Goal: Information Seeking & Learning: Learn about a topic

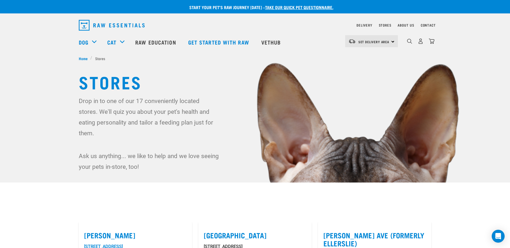
click at [165, 45] on link "Raw Education" at bounding box center [156, 42] width 53 height 22
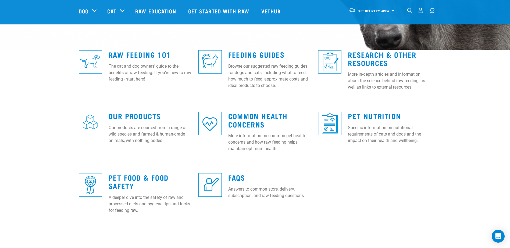
scroll to position [134, 0]
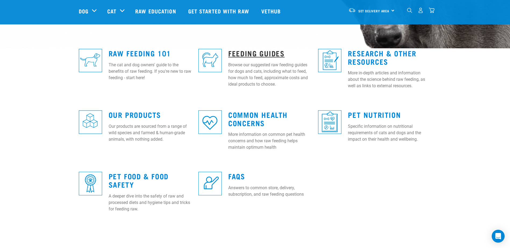
click at [241, 51] on link "Feeding Guides" at bounding box center [256, 53] width 56 height 4
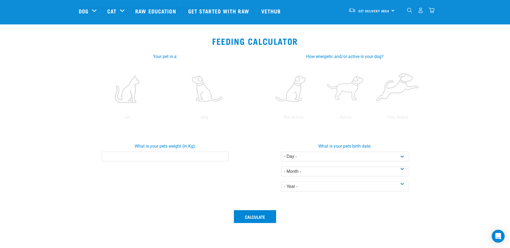
scroll to position [81, 0]
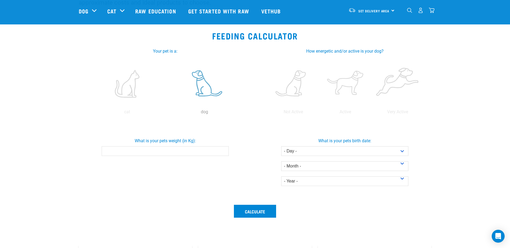
click at [208, 95] on label at bounding box center [204, 84] width 75 height 46
click at [166, 113] on input "radio" at bounding box center [166, 113] width 0 height 0
click at [170, 153] on input "What is your pets weight (in Kg):" at bounding box center [165, 151] width 127 height 10
type input "5.5"
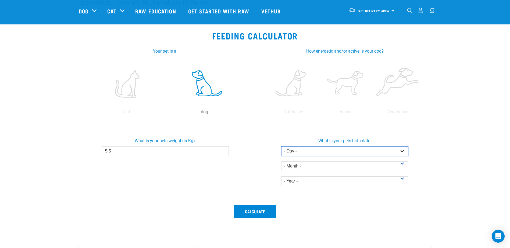
click at [297, 155] on select "- Day - 1 2 3 4 5 6 7 8 9 10 11 12 13 14 15 16 17 18 19 20 21 22 23 24 25 26 27" at bounding box center [344, 151] width 127 height 10
click at [281, 146] on select "- Day - 1 2 3 4 5 6 7 8 9 10 11 12 13 14 15 16 17 18 19 20 21 22 23 24 25 26 27" at bounding box center [344, 151] width 127 height 10
click at [299, 155] on select "- Day - 1 2 3 4 5 6 7 8 9 10 11 12 13 14 15 16 17 18 19 20 21 22 23 24 25 26 27" at bounding box center [344, 151] width 127 height 10
select select "21"
click at [281, 146] on select "- Day - 1 2 3 4 5 6 7 8 9 10 11 12 13 14 15 16 17 18 19 20 21 22 23 24 25 26 27" at bounding box center [344, 151] width 127 height 10
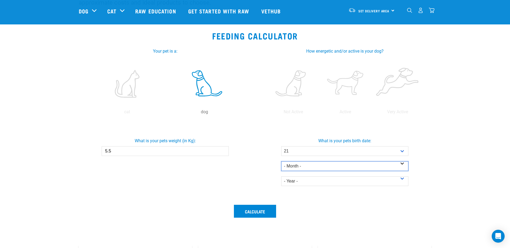
click at [300, 166] on select "- Month - January February March April May June July August September October N…" at bounding box center [344, 167] width 127 height 10
select select "October"
click at [281, 162] on select "- Month - January February March April May June July August September October N…" at bounding box center [344, 167] width 127 height 10
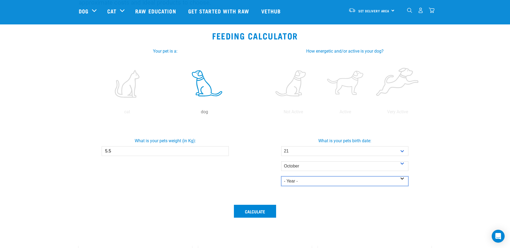
click at [307, 182] on select "- Year - 2025 2024 2023 2022 2021 2020 2019 2018 2017 2016 2015 2014" at bounding box center [344, 182] width 127 height 10
select select "2016"
click at [281, 177] on select "- Year - 2025 2024 2023 2022 2021 2020 2019 2018 2017 2016 2015 2014" at bounding box center [344, 182] width 127 height 10
click at [264, 210] on button "Calculate" at bounding box center [255, 211] width 42 height 13
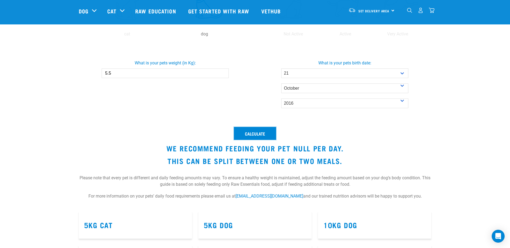
scroll to position [188, 0]
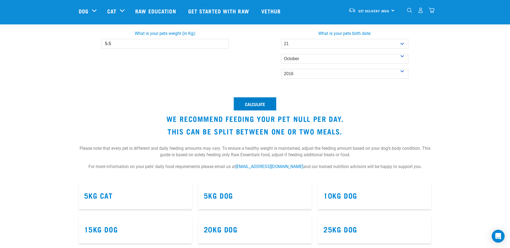
click at [262, 106] on button "Calculate" at bounding box center [255, 104] width 42 height 13
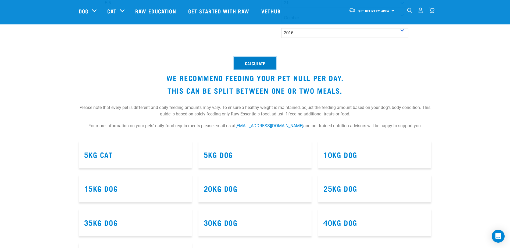
scroll to position [242, 0]
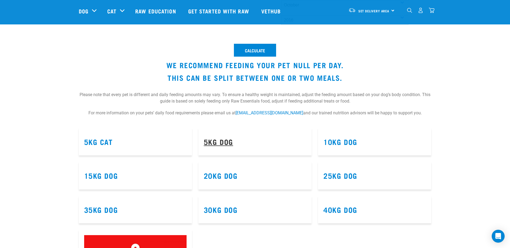
click at [228, 143] on link "5kg Dog" at bounding box center [218, 142] width 29 height 4
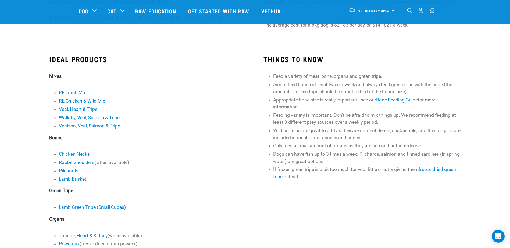
scroll to position [134, 0]
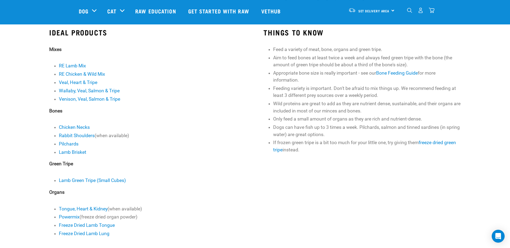
click at [400, 69] on ul "Feed a variety of meat, bone, organs and green tripe. Aim to feed bones at leas…" at bounding box center [367, 100] width 188 height 108
click at [401, 74] on link "Bone Feeding Guide" at bounding box center [397, 72] width 42 height 5
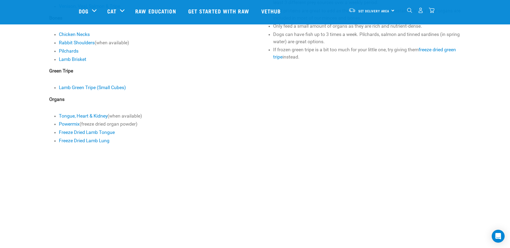
scroll to position [228, 0]
drag, startPoint x: 159, startPoint y: 167, endPoint x: 157, endPoint y: 198, distance: 31.5
click at [161, 71] on div "IDEAL PRODUCTS Mixes RE Lamb Mix RE Chicken & Wild Mix Veal, Heart & Tripe Wall…" at bounding box center [147, 39] width 197 height 209
